Goal: Task Accomplishment & Management: Manage account settings

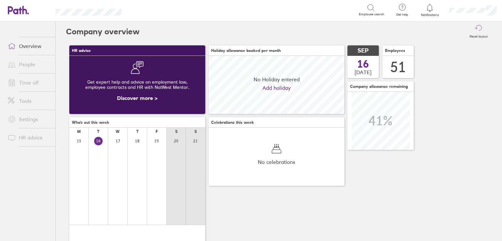
scroll to position [58, 136]
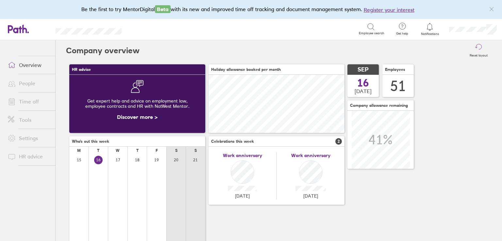
click at [23, 103] on link "Time off" at bounding box center [29, 101] width 53 height 13
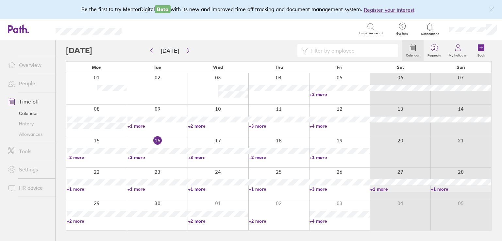
click at [317, 187] on link "+3 more" at bounding box center [340, 189] width 60 height 6
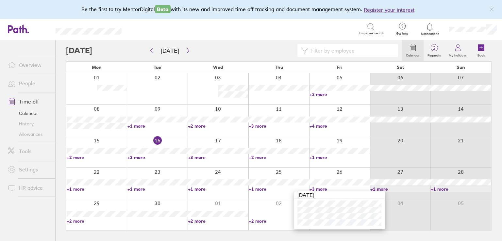
click at [278, 23] on div "Search Employee search" at bounding box center [260, 29] width 249 height 12
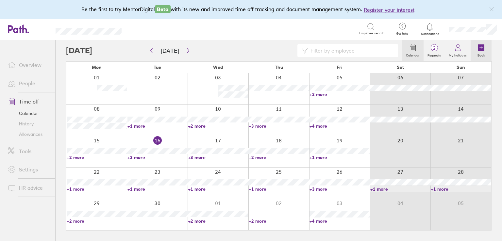
click at [486, 49] on link "Book" at bounding box center [481, 50] width 21 height 21
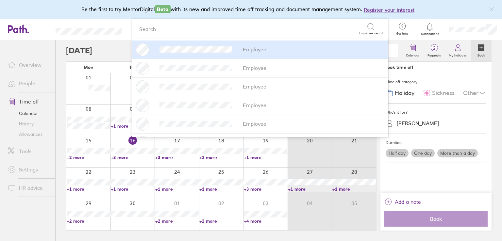
click at [420, 153] on label "One day" at bounding box center [423, 153] width 24 height 9
click at [0, 0] on input "One day" at bounding box center [0, 0] width 0 height 0
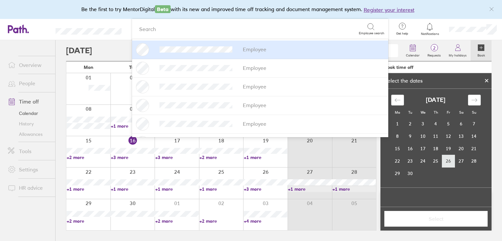
click at [450, 165] on td "26" at bounding box center [449, 161] width 13 height 12
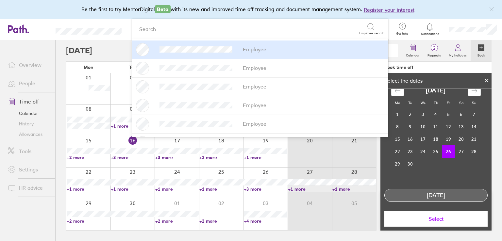
scroll to position [15, 0]
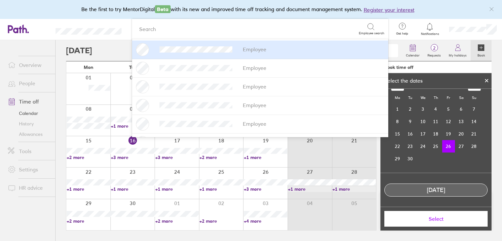
click at [441, 223] on button "Select" at bounding box center [436, 219] width 103 height 16
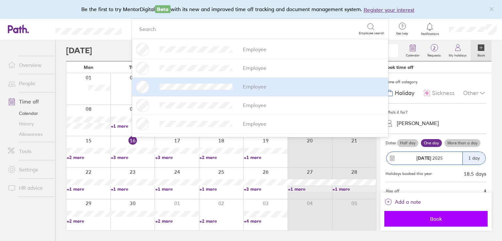
click at [437, 221] on span "Book" at bounding box center [436, 219] width 94 height 6
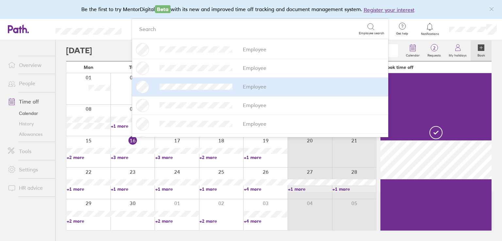
click at [260, 190] on link "+4 more" at bounding box center [266, 189] width 44 height 6
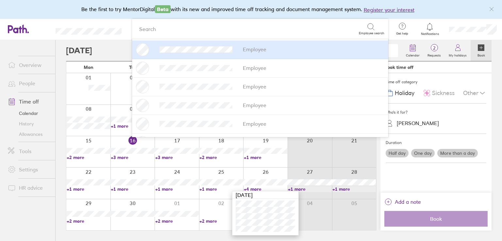
click at [98, 20] on header "Search Employee search Employee Employee Employee Employee Employee Employee Em…" at bounding box center [251, 29] width 502 height 21
click at [64, 20] on header "Search Employee search Employee Employee Employee Employee Employee Employee Em…" at bounding box center [251, 29] width 502 height 21
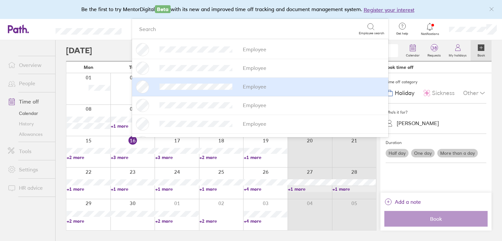
click at [27, 83] on link "People" at bounding box center [29, 83] width 53 height 13
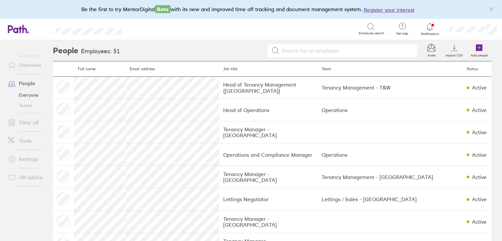
click at [28, 124] on link "Time off" at bounding box center [29, 122] width 53 height 13
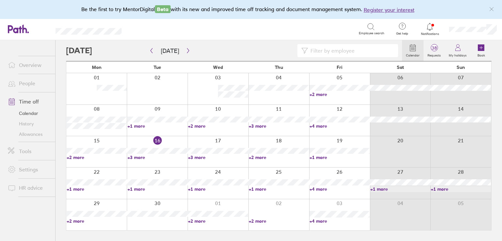
click at [315, 127] on link "+4 more" at bounding box center [340, 126] width 60 height 6
click at [321, 127] on link "+4 more" at bounding box center [340, 126] width 60 height 6
click at [29, 84] on link "People" at bounding box center [29, 83] width 53 height 13
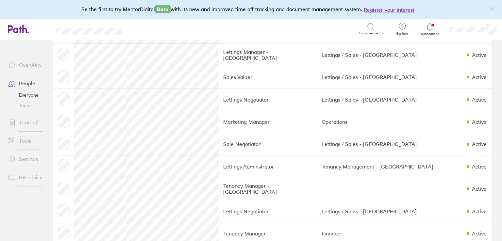
scroll to position [491, 0]
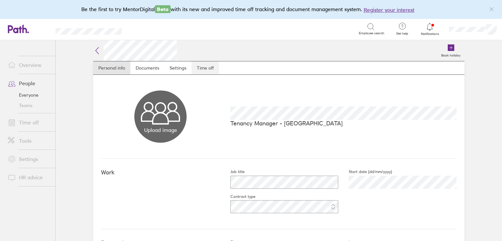
click at [212, 68] on link "Time off" at bounding box center [205, 67] width 27 height 13
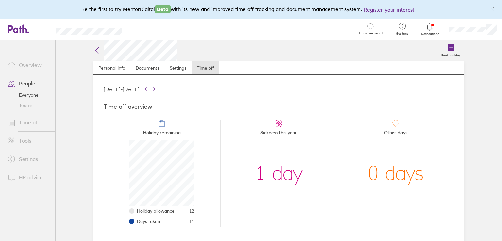
scroll to position [98, 0]
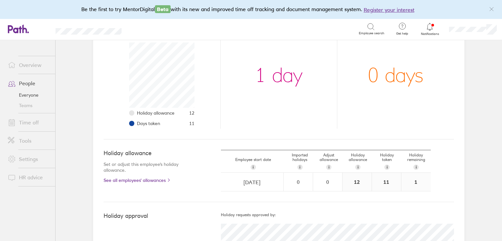
click at [19, 125] on span at bounding box center [11, 123] width 16 height 8
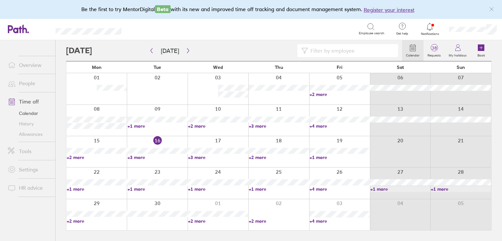
click at [321, 127] on link "+4 more" at bounding box center [340, 126] width 60 height 6
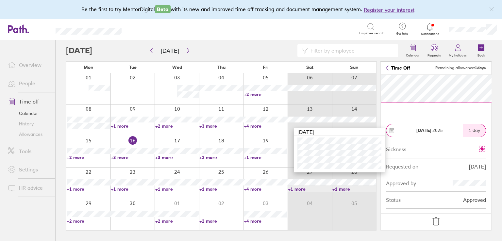
click at [431, 221] on icon at bounding box center [436, 222] width 10 height 10
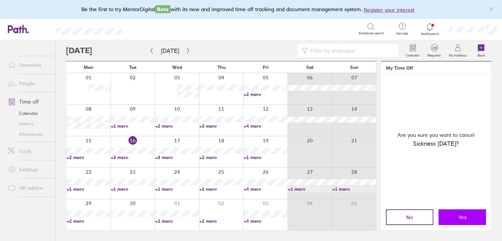
click at [472, 214] on button "Yes" at bounding box center [462, 218] width 47 height 16
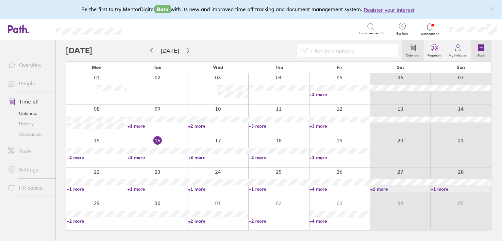
click at [480, 46] on icon at bounding box center [481, 47] width 7 height 7
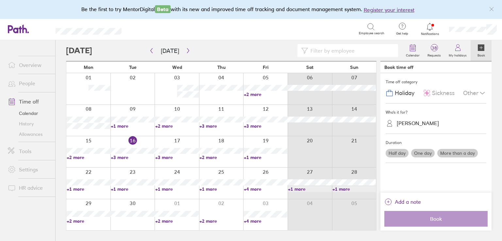
click at [413, 125] on div "Rebecca Long" at bounding box center [418, 123] width 42 height 6
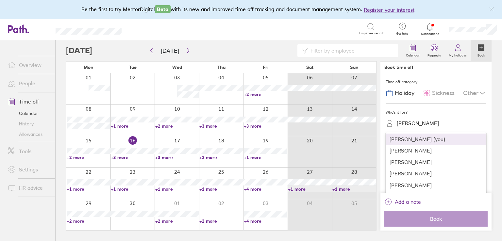
type input "jas"
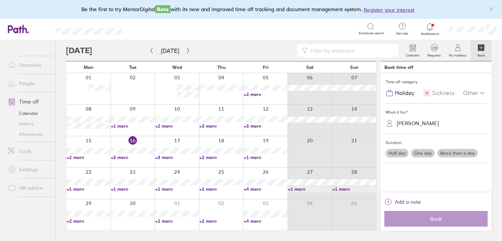
click at [424, 151] on label "One day" at bounding box center [423, 153] width 24 height 9
click at [0, 0] on input "One day" at bounding box center [0, 0] width 0 height 0
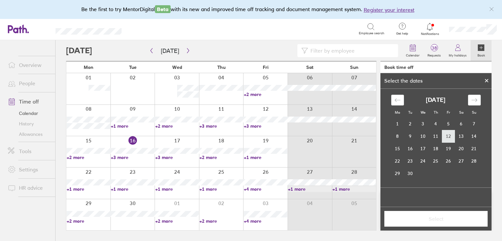
click at [445, 134] on td "12" at bounding box center [449, 136] width 13 height 12
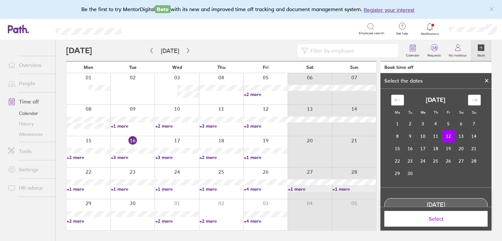
click at [439, 216] on span "Select" at bounding box center [436, 219] width 94 height 6
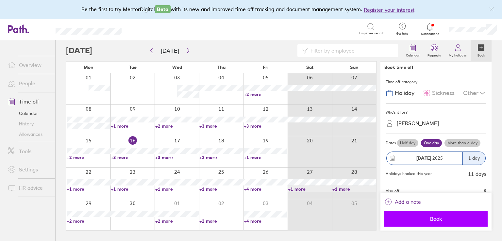
click at [436, 221] on span "Book" at bounding box center [436, 219] width 94 height 6
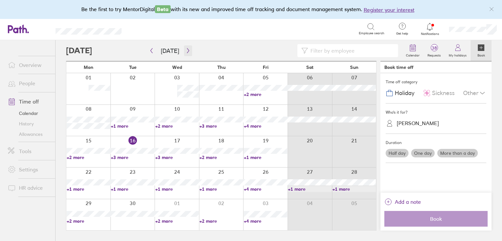
click at [188, 51] on icon "button" at bounding box center [188, 50] width 5 height 5
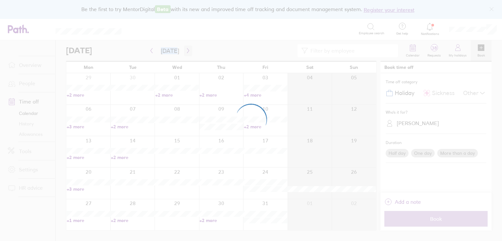
click at [188, 51] on div at bounding box center [251, 120] width 502 height 241
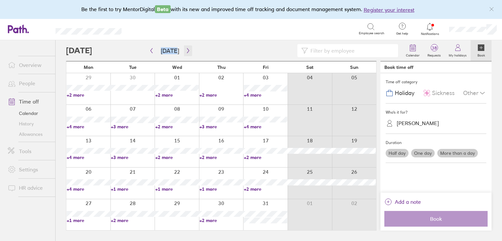
click at [187, 51] on icon "button" at bounding box center [188, 50] width 5 height 5
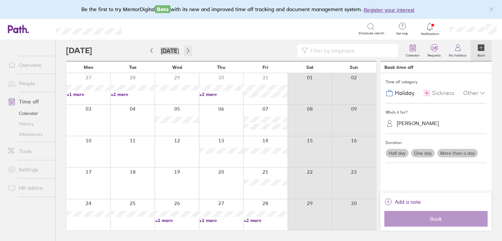
click at [189, 47] on button "button" at bounding box center [188, 50] width 8 height 11
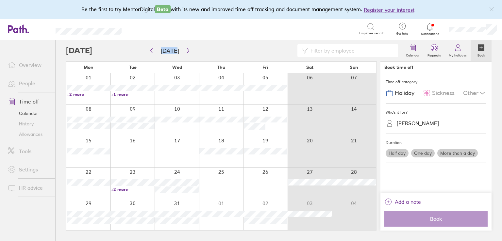
click at [276, 132] on div at bounding box center [265, 120] width 44 height 31
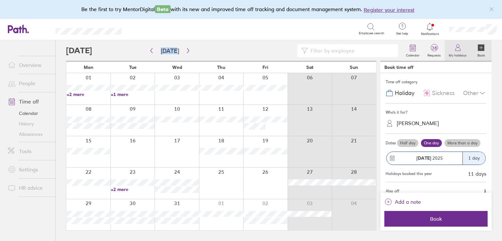
click at [456, 51] on icon at bounding box center [458, 48] width 8 height 8
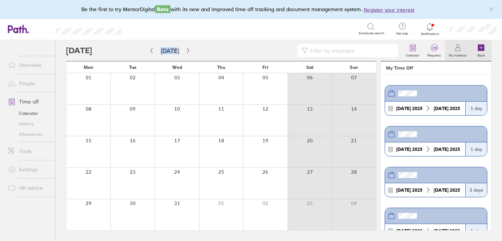
click at [484, 48] on icon at bounding box center [481, 47] width 7 height 7
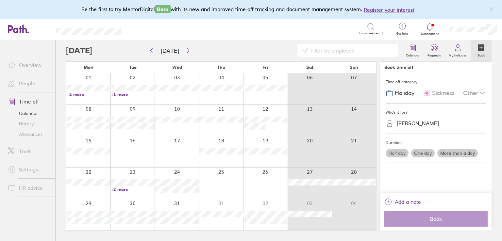
click at [421, 155] on label "One day" at bounding box center [423, 153] width 24 height 9
click at [0, 0] on input "One day" at bounding box center [0, 0] width 0 height 0
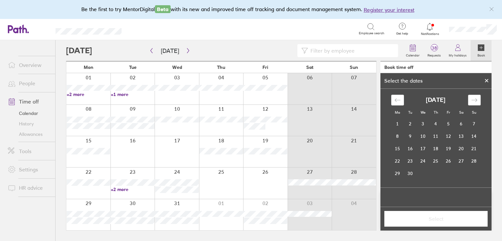
click at [468, 100] on div "Move forward to switch to the next month." at bounding box center [474, 100] width 13 height 11
click at [469, 100] on div "Move forward to switch to the next month." at bounding box center [474, 100] width 13 height 11
click at [474, 100] on icon "Move forward to switch to the next month." at bounding box center [475, 100] width 6 height 6
click at [448, 138] on td "12" at bounding box center [449, 136] width 13 height 12
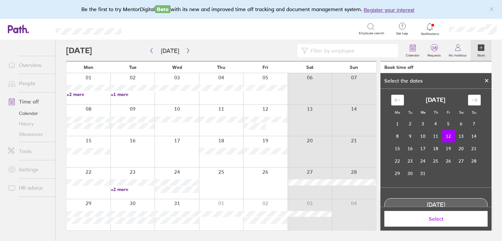
click at [433, 220] on span "Select" at bounding box center [436, 219] width 94 height 6
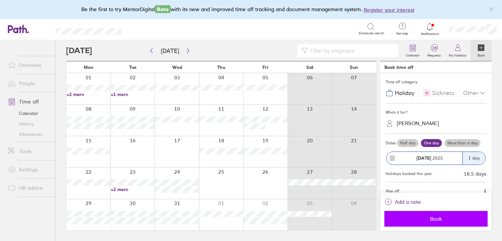
click at [433, 218] on span "Book" at bounding box center [436, 219] width 94 height 6
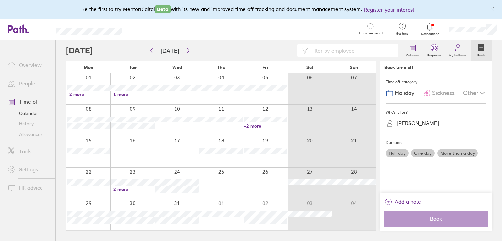
click at [255, 127] on link "+2 more" at bounding box center [266, 126] width 44 height 6
click at [256, 43] on div "Calendar 38 Requests My holidays Book" at bounding box center [279, 50] width 426 height 21
click at [156, 49] on button "Today" at bounding box center [170, 50] width 29 height 11
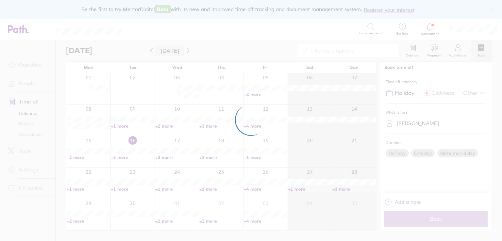
click at [151, 50] on div at bounding box center [251, 120] width 502 height 241
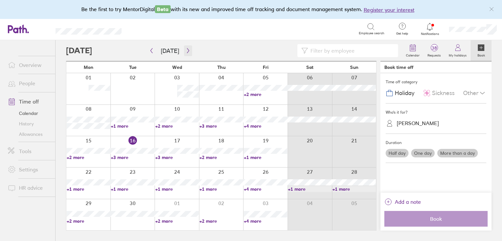
click at [186, 51] on icon "button" at bounding box center [188, 50] width 5 height 5
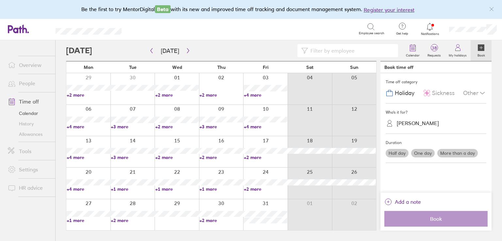
click at [256, 190] on link "+2 more" at bounding box center [266, 189] width 44 height 6
click at [251, 47] on div at bounding box center [234, 50] width 336 height 13
click at [28, 82] on link "People" at bounding box center [29, 83] width 53 height 13
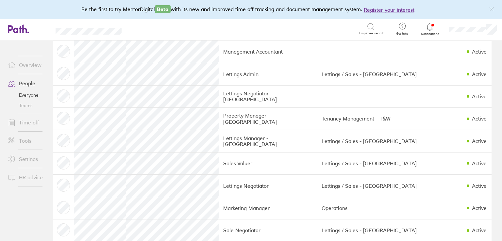
scroll to position [392, 0]
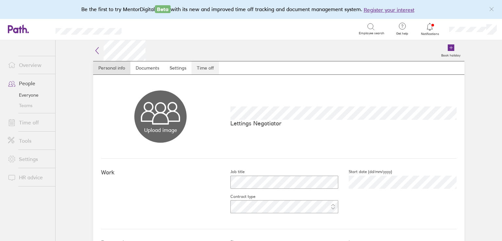
click at [211, 62] on link "Time off" at bounding box center [205, 67] width 27 height 13
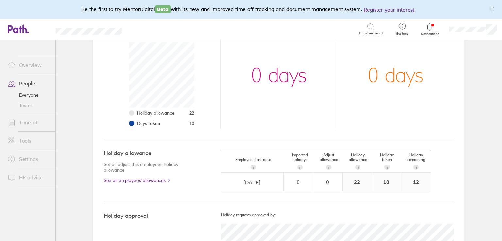
scroll to position [131, 0]
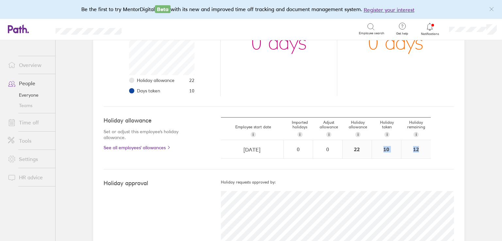
drag, startPoint x: 426, startPoint y: 149, endPoint x: 365, endPoint y: 151, distance: 60.9
click at [365, 151] on div "01/10/2024 Navigate forward to interact with the calendar and select a date. Pr…" at bounding box center [326, 149] width 210 height 19
drag, startPoint x: 310, startPoint y: 186, endPoint x: 306, endPoint y: 189, distance: 4.6
click at [310, 186] on div "Holiday requests approved by:" at bounding box center [337, 222] width 233 height 84
click at [17, 126] on span at bounding box center [11, 123] width 16 height 8
